Goal: Task Accomplishment & Management: Manage account settings

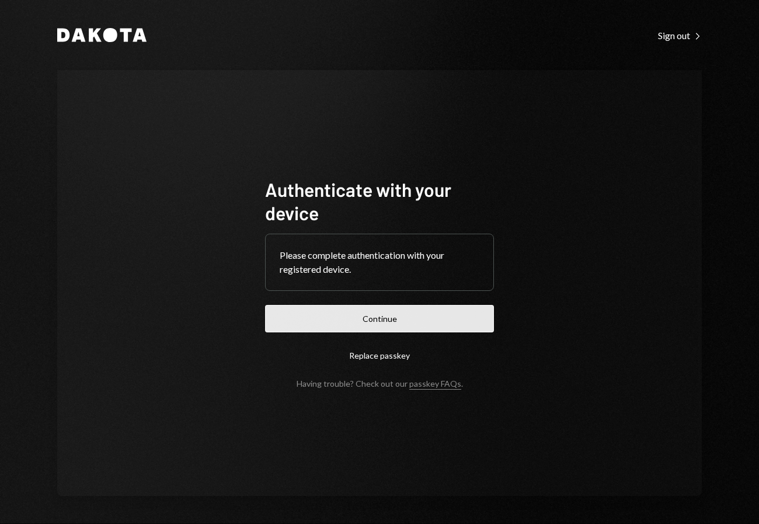
click at [426, 318] on button "Continue" at bounding box center [379, 318] width 229 height 27
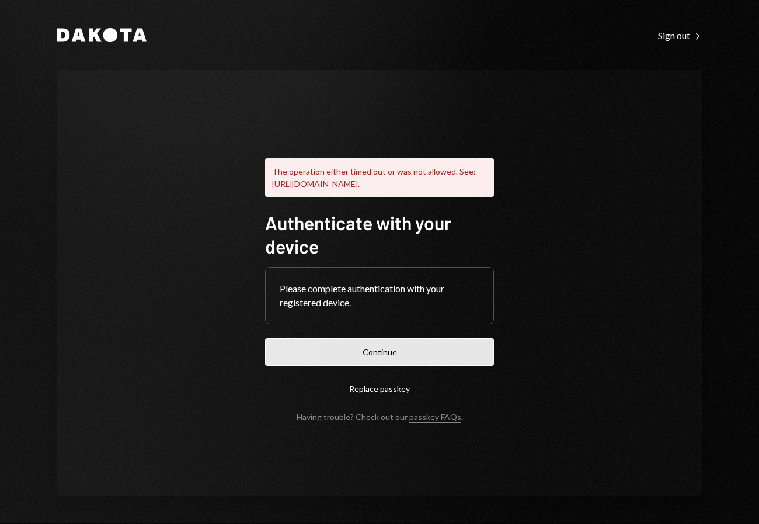
click at [417, 360] on button "Continue" at bounding box center [379, 351] width 229 height 27
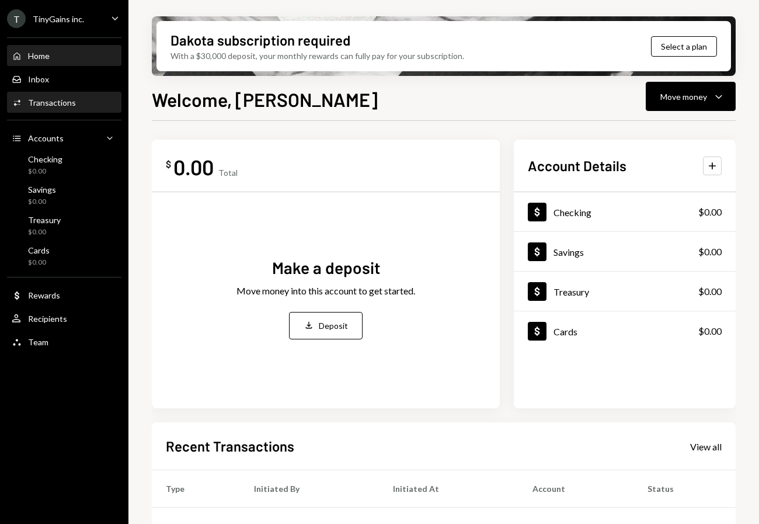
click at [67, 107] on div "Transactions" at bounding box center [52, 103] width 48 height 10
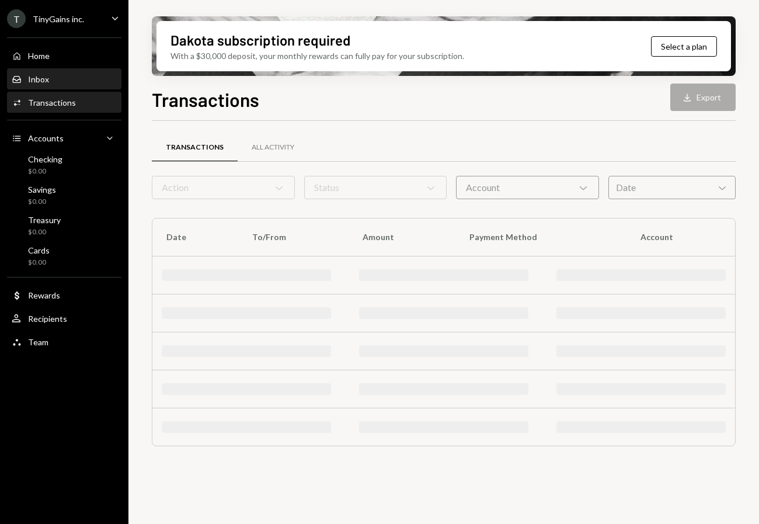
click at [63, 85] on div "Inbox Inbox" at bounding box center [64, 79] width 105 height 20
